Goal: Check status

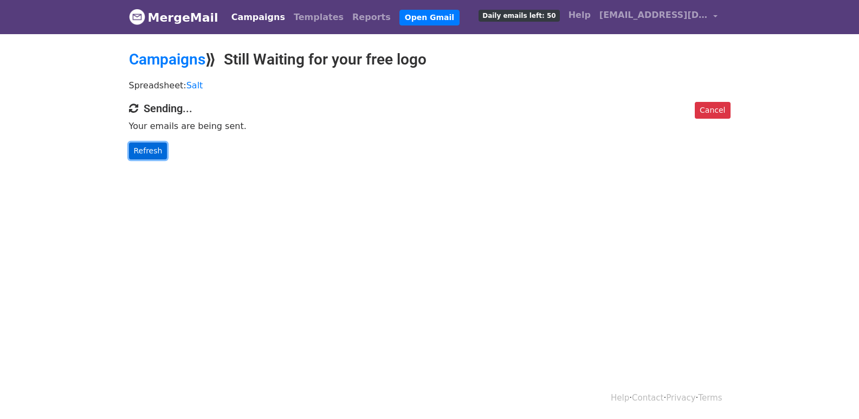
click at [147, 150] on link "Refresh" at bounding box center [148, 151] width 38 height 17
click at [135, 147] on link "Refresh" at bounding box center [148, 151] width 38 height 17
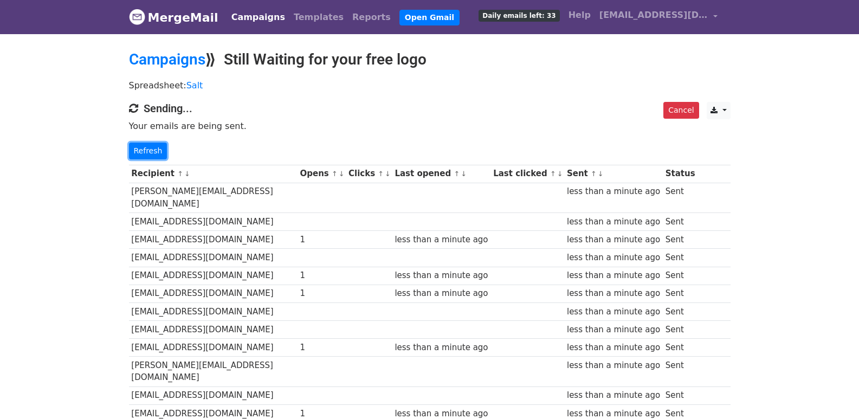
click at [147, 148] on link "Refresh" at bounding box center [148, 151] width 38 height 17
click at [158, 154] on link "Refresh" at bounding box center [148, 151] width 38 height 17
click at [154, 156] on link "Refresh" at bounding box center [148, 151] width 38 height 17
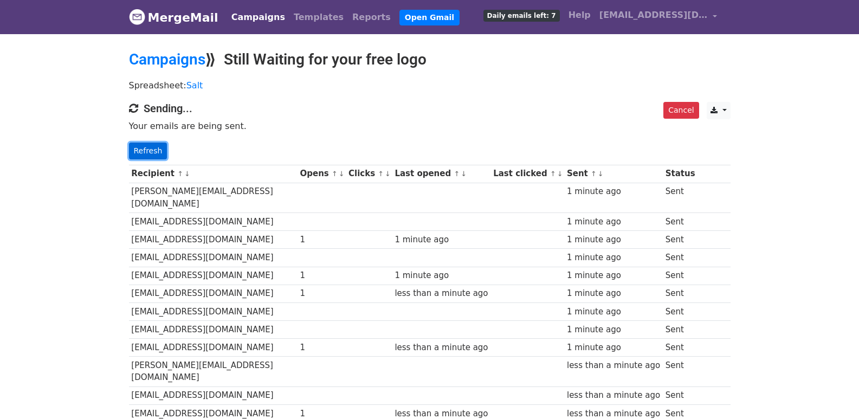
click at [141, 149] on link "Refresh" at bounding box center [148, 151] width 38 height 17
click at [147, 152] on link "Refresh" at bounding box center [148, 151] width 38 height 17
